Goal: Book appointment/travel/reservation

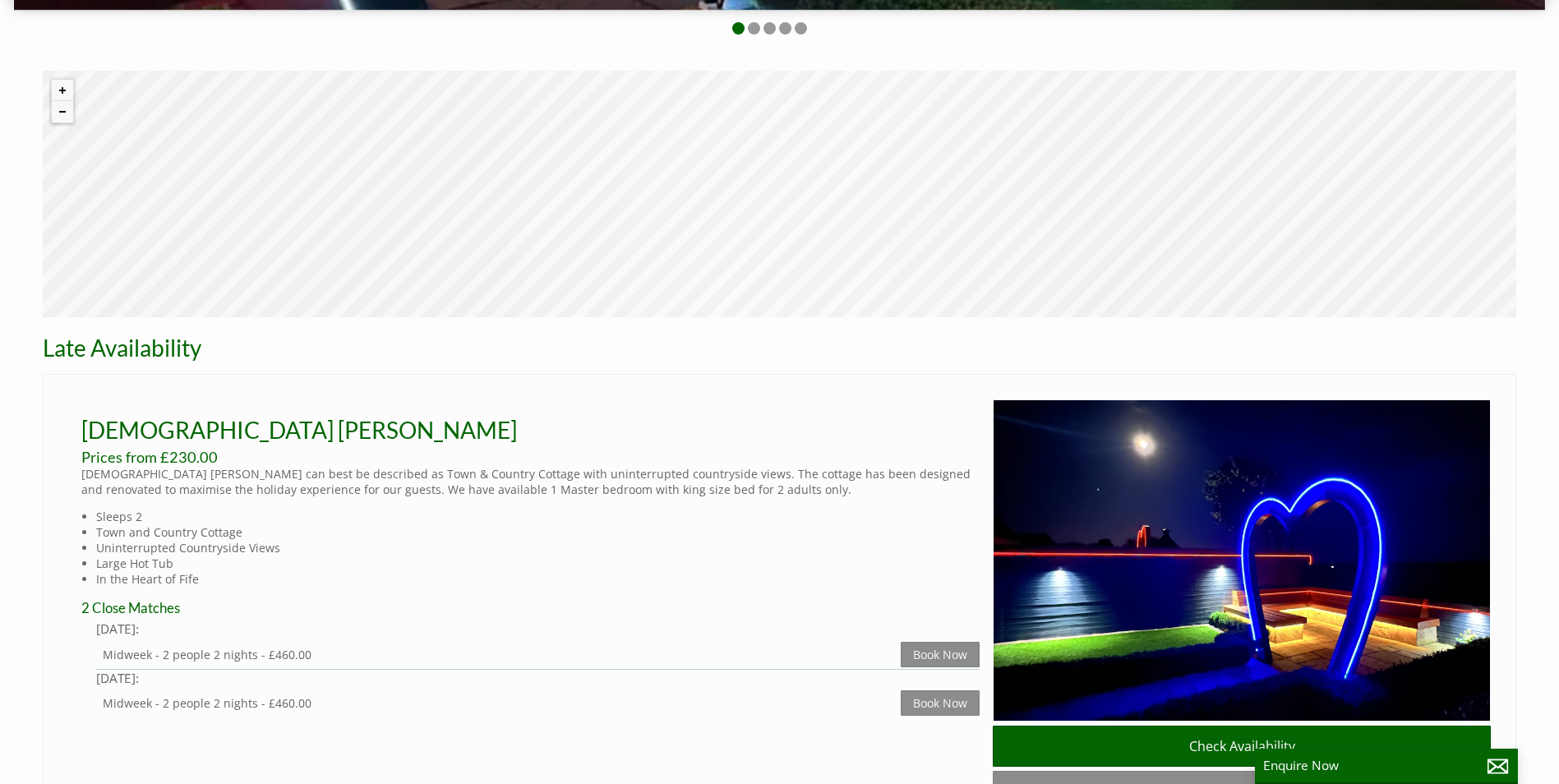
scroll to position [822, 0]
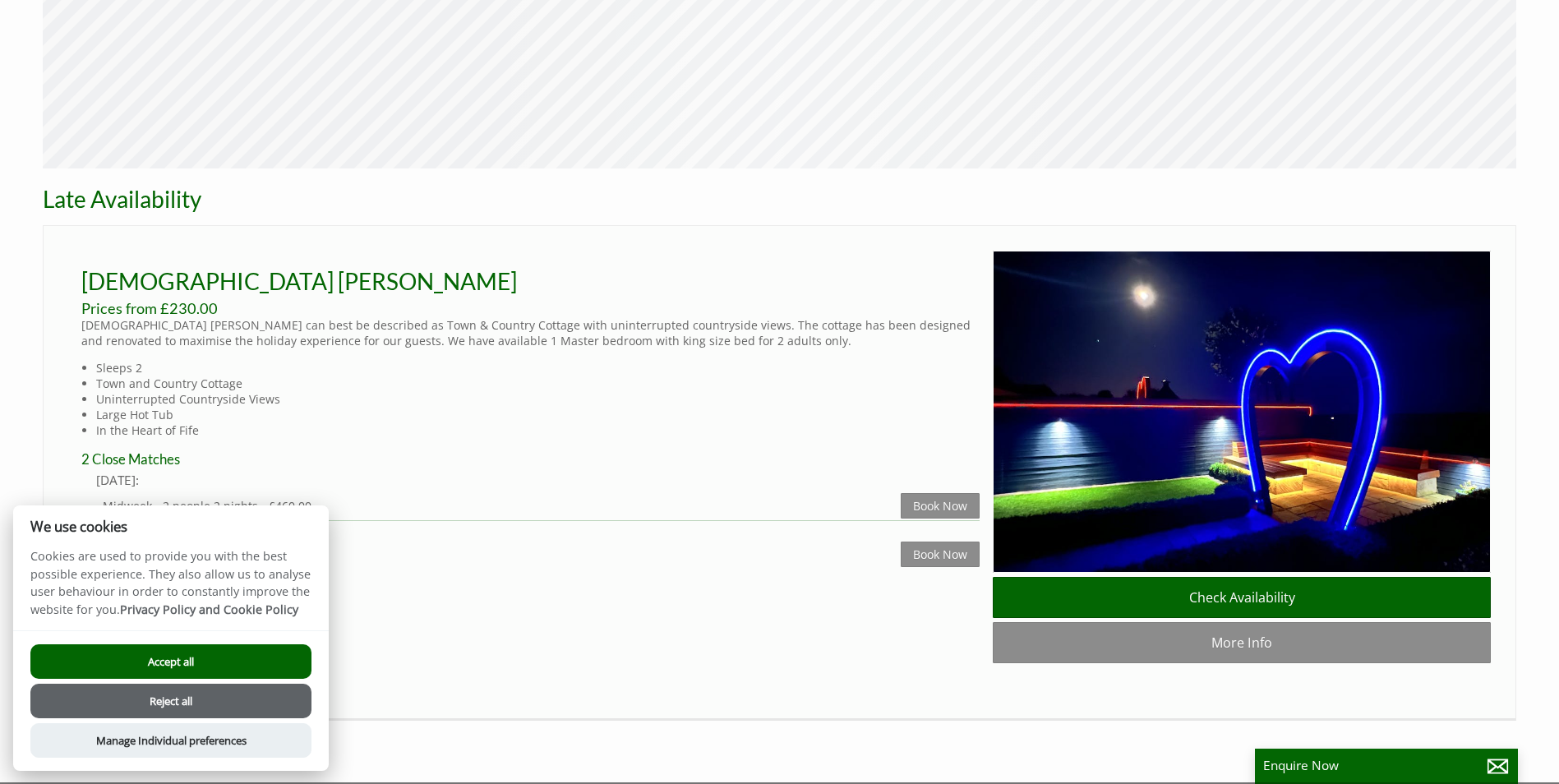
click at [191, 658] on button "Accept all" at bounding box center [171, 661] width 281 height 35
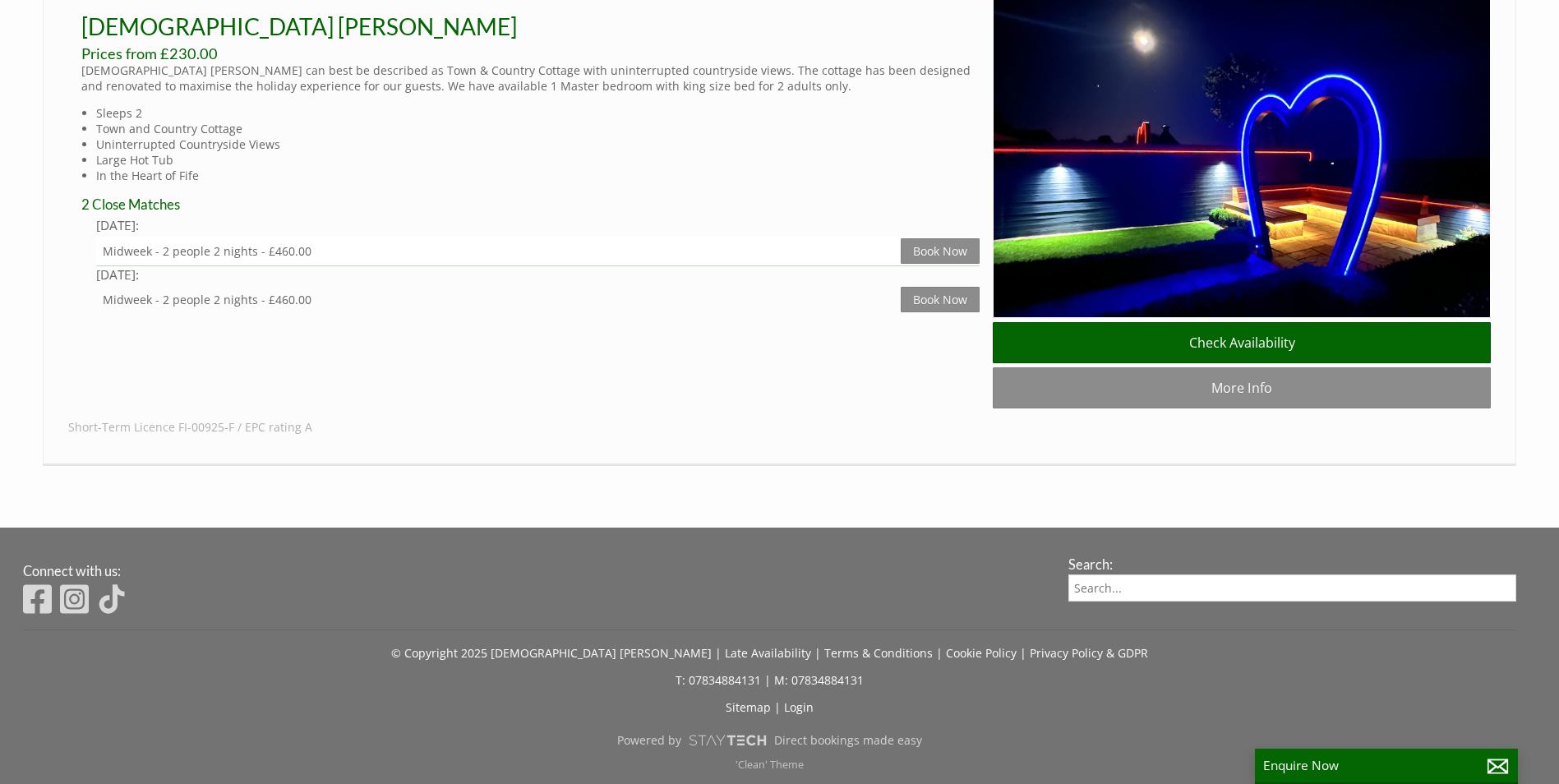
scroll to position [1089, 0]
click at [1177, 339] on link "Check Availability" at bounding box center [1241, 343] width 498 height 41
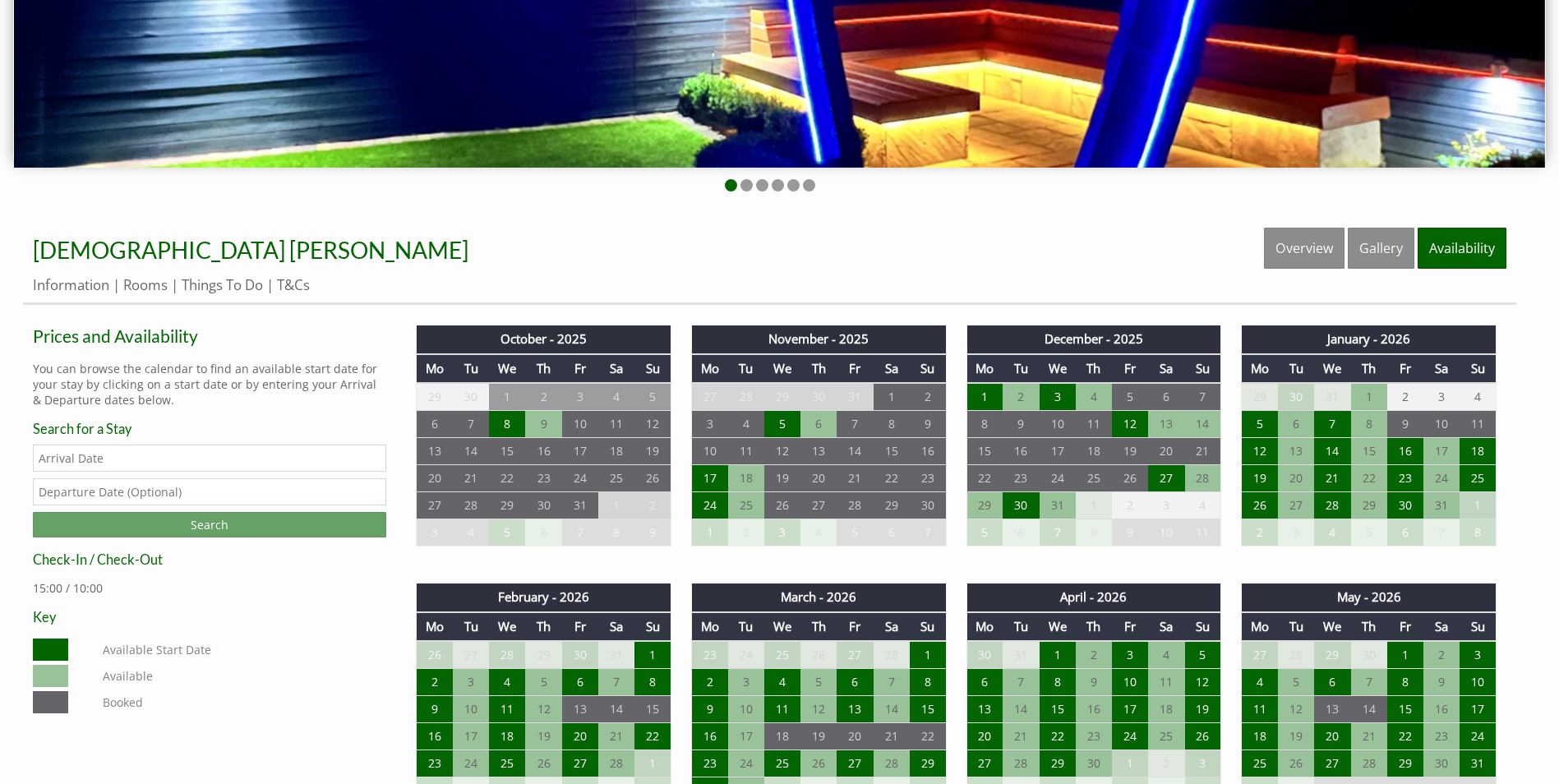
scroll to position [657, 0]
